Goal: Task Accomplishment & Management: Complete application form

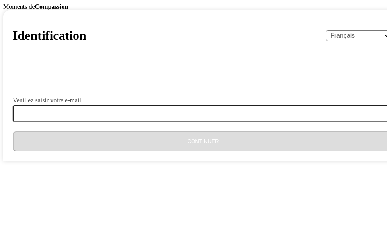
select select "fr"
click at [255, 88] on div "Identification English Español Français አማርኛ ဗမာ bahasa Indonesia Oromiffa Port…" at bounding box center [203, 85] width 400 height 151
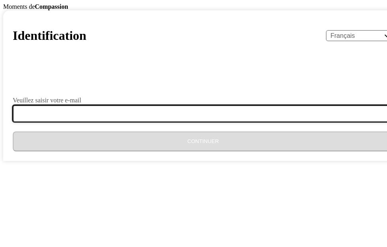
click at [170, 122] on input "Veuillez saisir votre e-mail" at bounding box center [208, 113] width 390 height 17
type input "[EMAIL_ADDRESS][DOMAIN_NAME]"
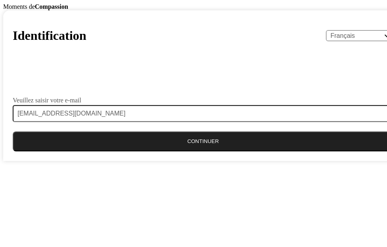
click at [179, 151] on button "Continuer" at bounding box center [203, 141] width 381 height 20
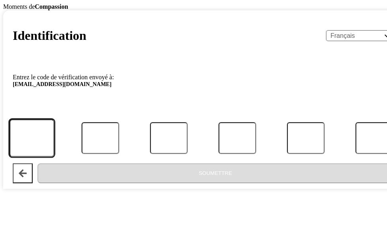
click at [54, 157] on input "Code" at bounding box center [31, 137] width 45 height 37
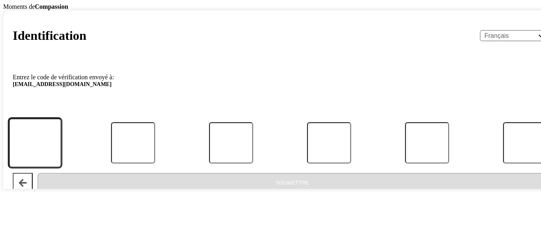
type input "1"
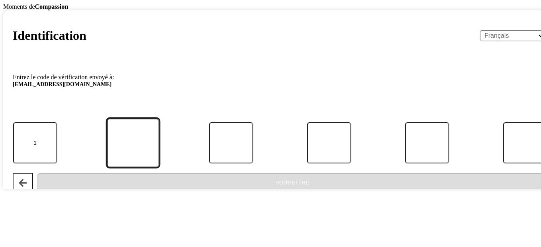
type input "8"
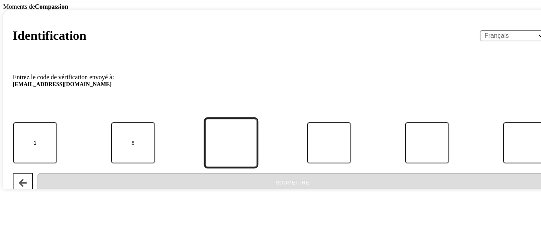
type input "3"
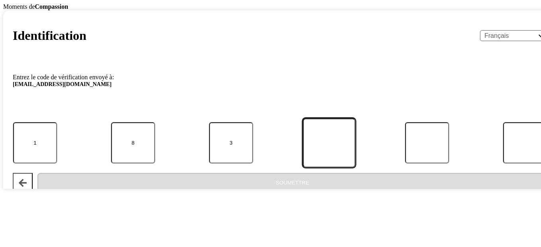
type input "0"
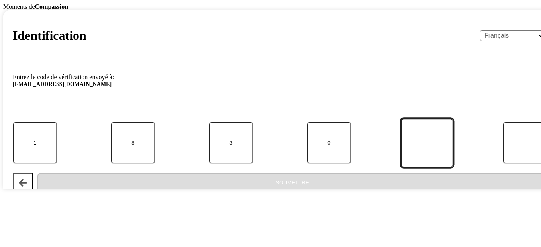
type input "4"
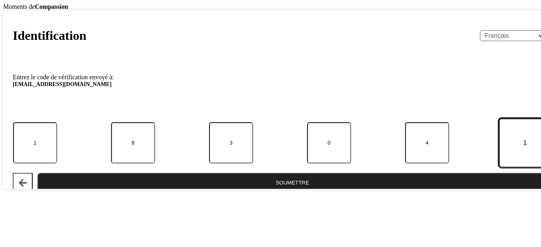
type input "1"
click at [37, 173] on button "Soumettre" at bounding box center [292, 183] width 510 height 20
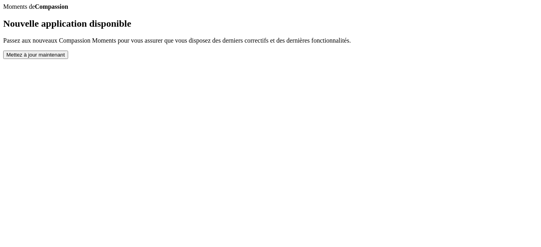
click at [68, 59] on button "Mettez à jour maintenant" at bounding box center [35, 55] width 65 height 8
